Goal: Task Accomplishment & Management: Use online tool/utility

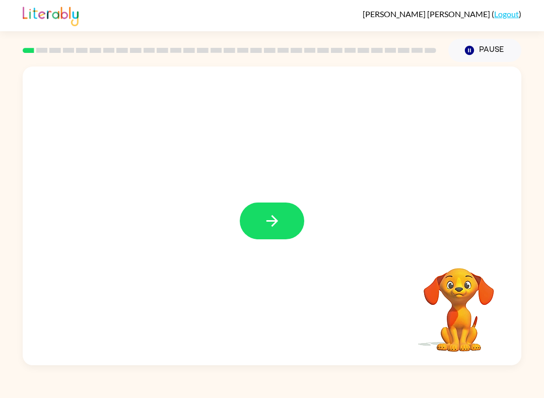
click at [260, 213] on button "button" at bounding box center [272, 220] width 64 height 37
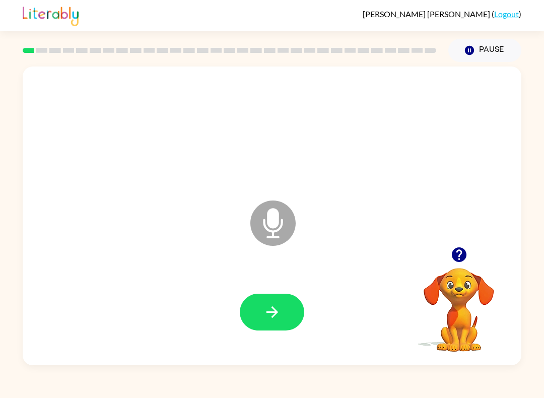
click at [290, 291] on div at bounding box center [272, 312] width 479 height 86
click at [281, 316] on icon "button" at bounding box center [272, 312] width 18 height 18
click at [246, 304] on button "button" at bounding box center [272, 312] width 64 height 37
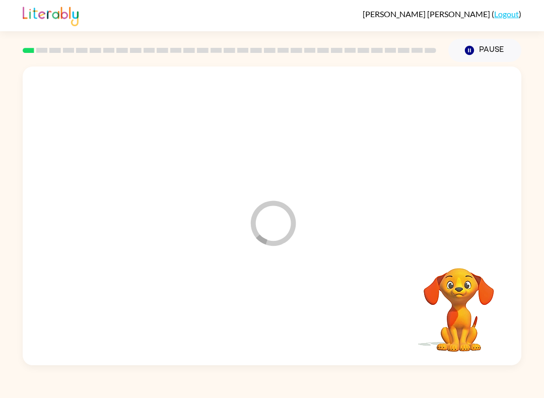
click at [275, 317] on div at bounding box center [272, 312] width 479 height 86
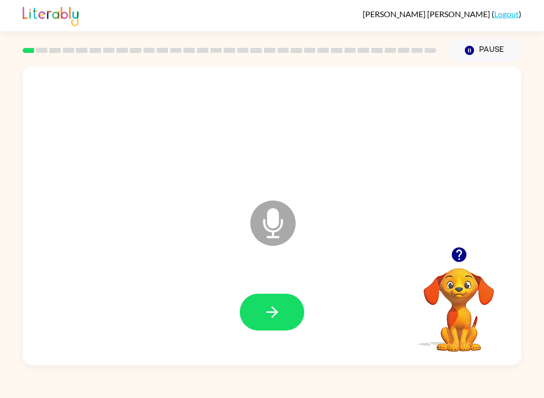
click at [267, 312] on icon "button" at bounding box center [272, 312] width 18 height 18
click at [272, 303] on button "button" at bounding box center [272, 312] width 64 height 37
click at [287, 312] on button "button" at bounding box center [272, 312] width 64 height 37
click at [258, 309] on button "button" at bounding box center [272, 312] width 64 height 37
click at [274, 319] on icon "button" at bounding box center [272, 312] width 18 height 18
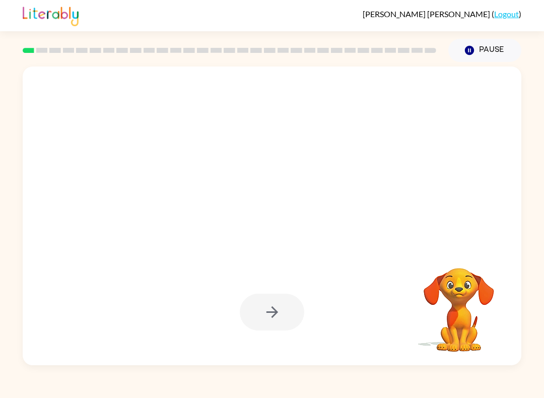
click at [496, 40] on button "Pause Pause" at bounding box center [484, 50] width 73 height 23
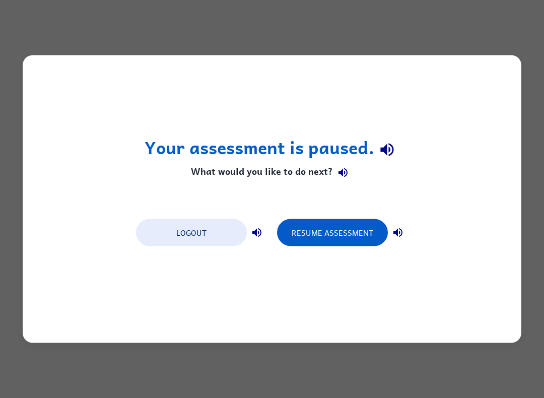
click at [326, 229] on button "Resume Assessment" at bounding box center [332, 232] width 111 height 27
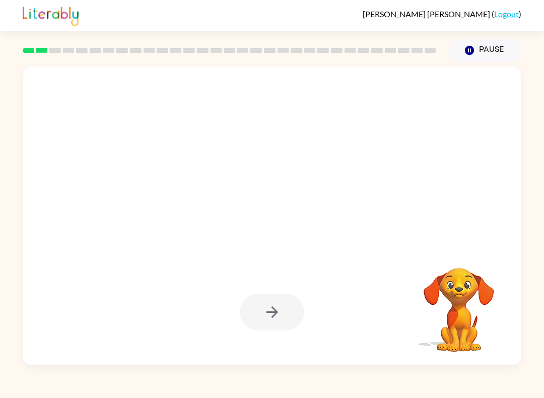
click at [471, 287] on video "Your browser must support playing .mp4 files to use Literably. Please try using…" at bounding box center [459, 302] width 101 height 101
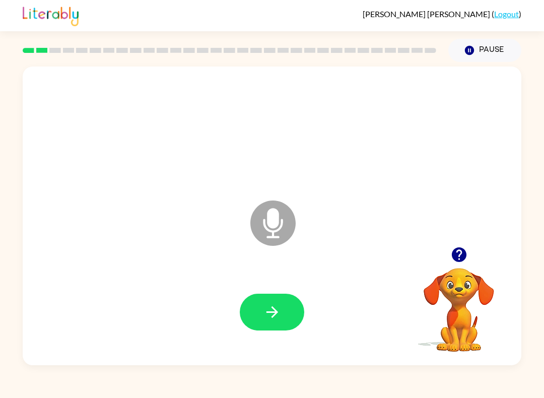
click at [263, 320] on icon "button" at bounding box center [272, 312] width 18 height 18
click at [278, 321] on button "button" at bounding box center [272, 312] width 64 height 37
click at [276, 290] on div at bounding box center [272, 312] width 479 height 86
click at [286, 326] on button "button" at bounding box center [272, 312] width 64 height 37
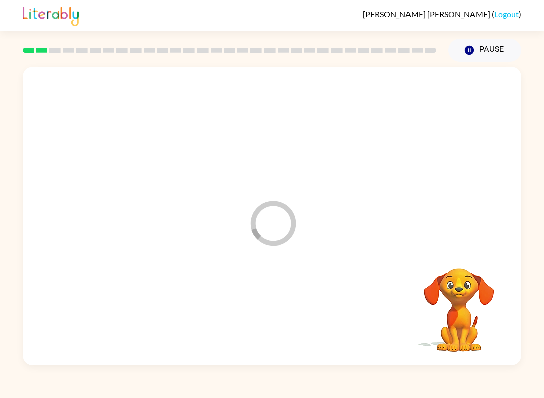
click at [286, 326] on div at bounding box center [272, 312] width 479 height 86
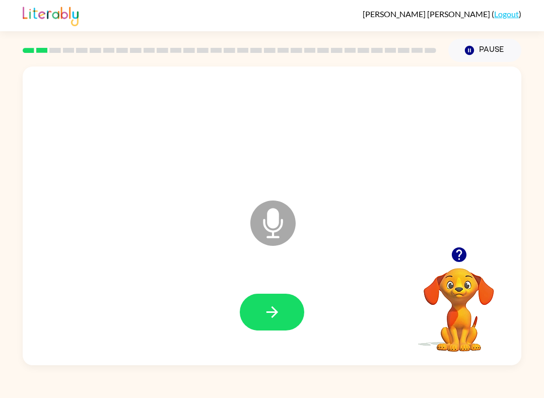
click at [279, 316] on icon "button" at bounding box center [272, 312] width 18 height 18
click at [266, 310] on icon "button" at bounding box center [272, 312] width 18 height 18
click at [273, 318] on icon "button" at bounding box center [272, 312] width 12 height 12
click at [262, 309] on button "button" at bounding box center [272, 312] width 64 height 37
click at [249, 320] on button "button" at bounding box center [272, 312] width 64 height 37
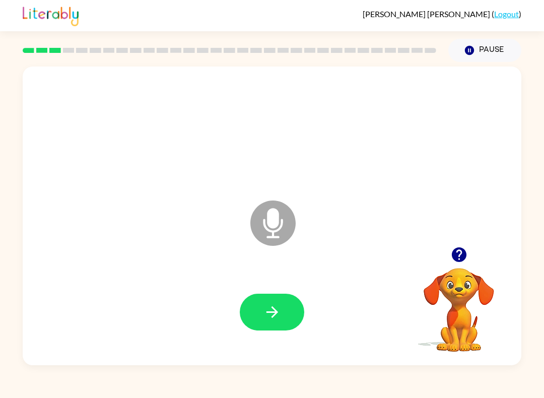
click at [228, 326] on div at bounding box center [272, 312] width 479 height 86
click at [284, 323] on button "button" at bounding box center [272, 312] width 64 height 37
click at [285, 330] on button "button" at bounding box center [272, 312] width 64 height 37
click at [267, 319] on icon "button" at bounding box center [272, 312] width 18 height 18
click at [261, 316] on button "button" at bounding box center [272, 312] width 64 height 37
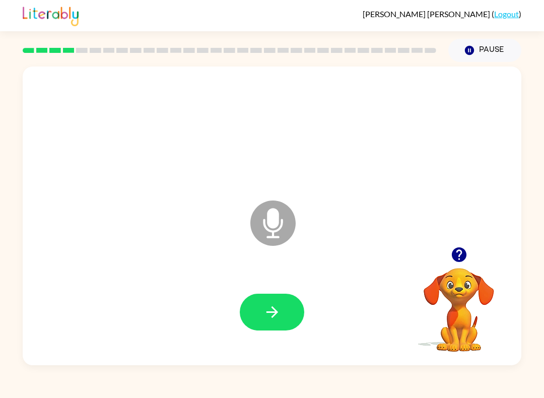
click at [278, 316] on icon "button" at bounding box center [272, 312] width 18 height 18
click at [279, 310] on icon "button" at bounding box center [272, 312] width 18 height 18
click at [256, 311] on button "button" at bounding box center [272, 312] width 64 height 37
click at [292, 324] on button "button" at bounding box center [272, 312] width 64 height 37
click at [287, 319] on button "button" at bounding box center [272, 312] width 64 height 37
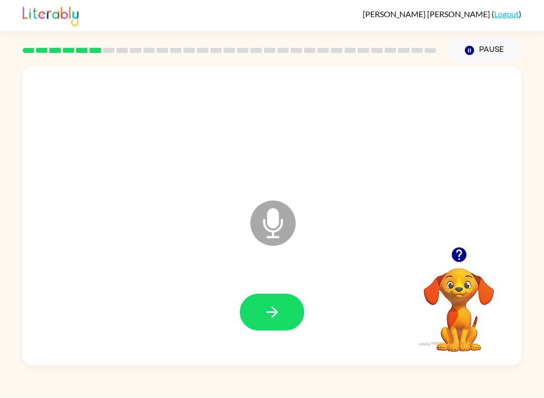
click at [274, 323] on button "button" at bounding box center [272, 312] width 64 height 37
click at [284, 319] on button "button" at bounding box center [272, 312] width 64 height 37
click at [259, 318] on button "button" at bounding box center [272, 312] width 64 height 37
click at [254, 306] on button "button" at bounding box center [272, 312] width 64 height 37
click at [282, 325] on button "button" at bounding box center [272, 312] width 64 height 37
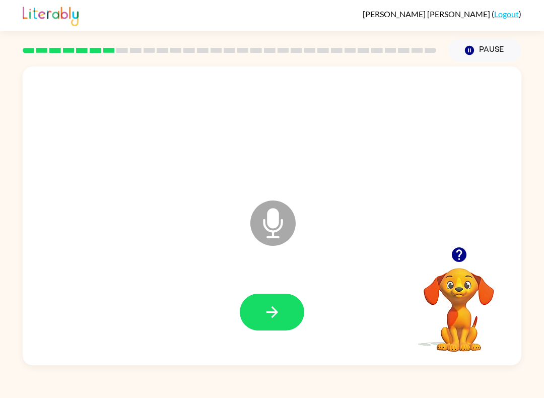
click at [262, 313] on button "button" at bounding box center [272, 312] width 64 height 37
click at [276, 307] on icon "button" at bounding box center [272, 312] width 18 height 18
click at [293, 311] on button "button" at bounding box center [272, 312] width 64 height 37
click at [287, 321] on button "button" at bounding box center [272, 312] width 64 height 37
click at [282, 306] on button "button" at bounding box center [272, 312] width 64 height 37
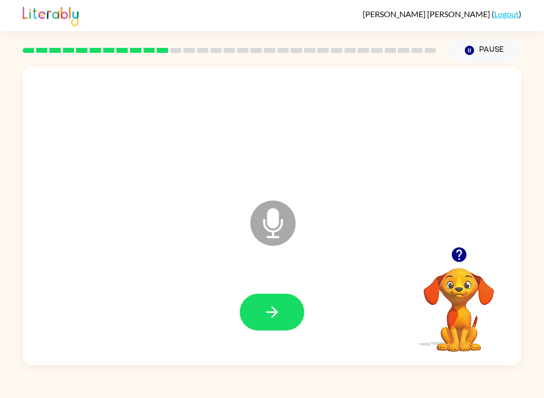
click at [259, 299] on button "button" at bounding box center [272, 312] width 64 height 37
click at [279, 327] on button "button" at bounding box center [272, 312] width 64 height 37
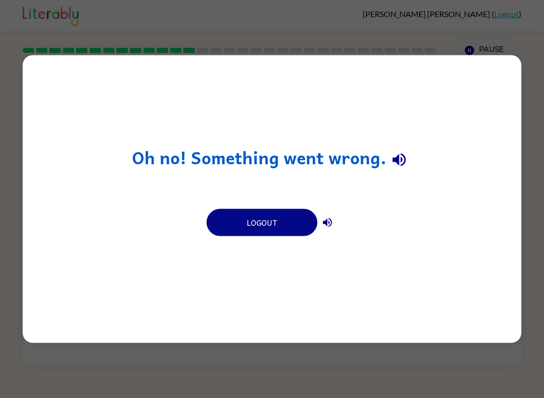
click at [276, 230] on button "Logout" at bounding box center [262, 222] width 111 height 27
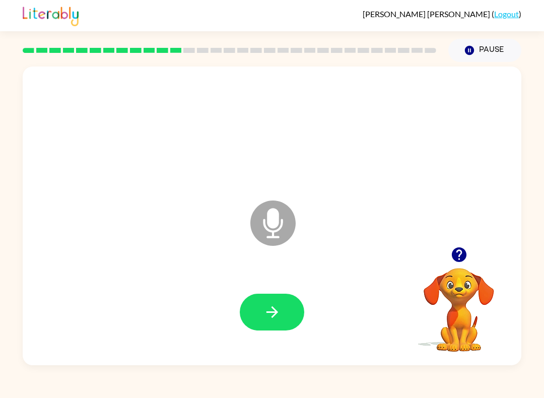
click at [507, 19] on link "Logout" at bounding box center [506, 14] width 25 height 10
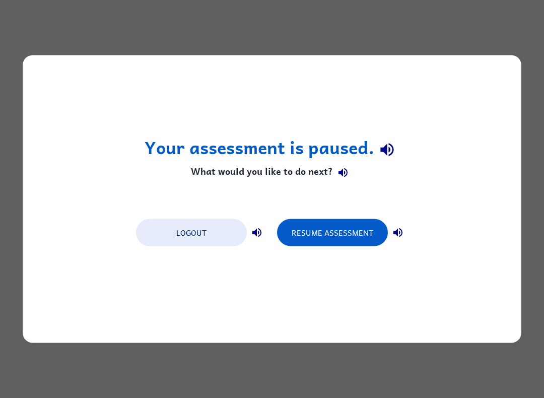
click at [317, 241] on button "Resume Assessment" at bounding box center [332, 232] width 111 height 27
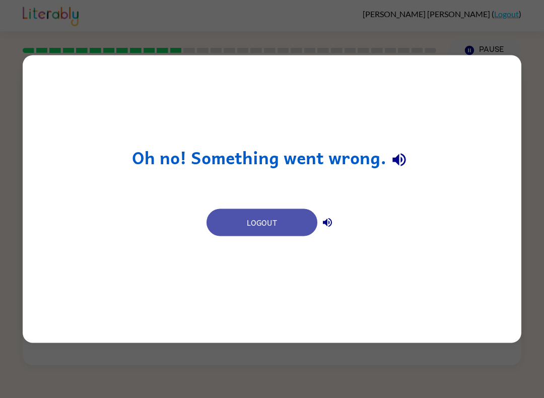
click at [272, 210] on button "Logout" at bounding box center [262, 222] width 111 height 27
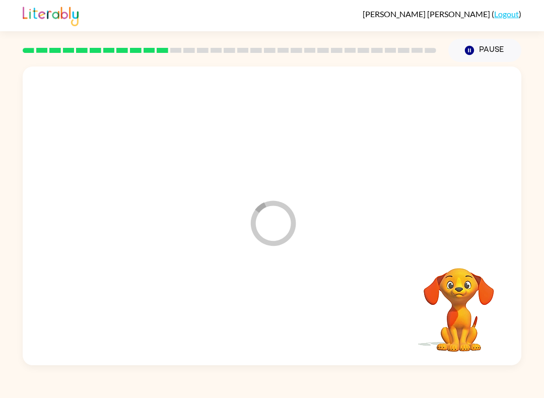
click at [505, 4] on div "Madeleine Byrne ( Logout )" at bounding box center [272, 15] width 499 height 31
click at [508, 18] on link "Logout" at bounding box center [506, 14] width 25 height 10
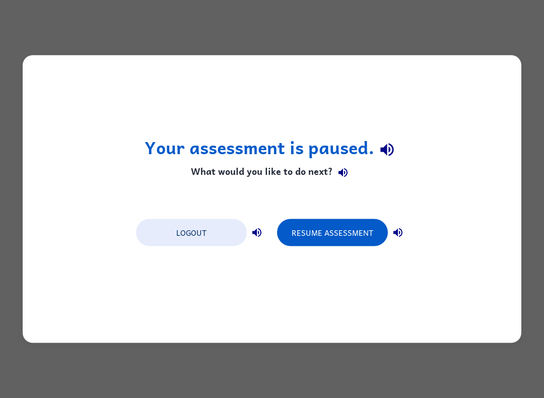
click at [177, 240] on button "Logout" at bounding box center [191, 232] width 111 height 27
